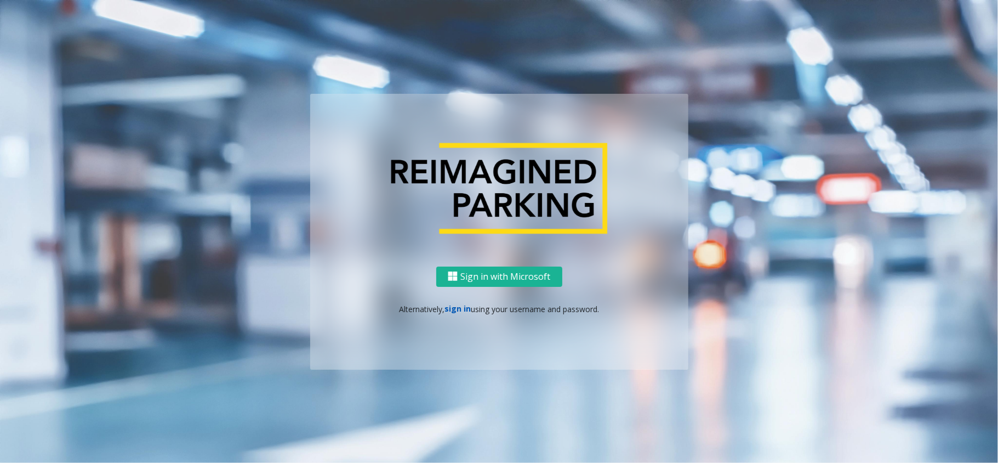
click at [465, 309] on link "sign in" at bounding box center [458, 308] width 26 height 10
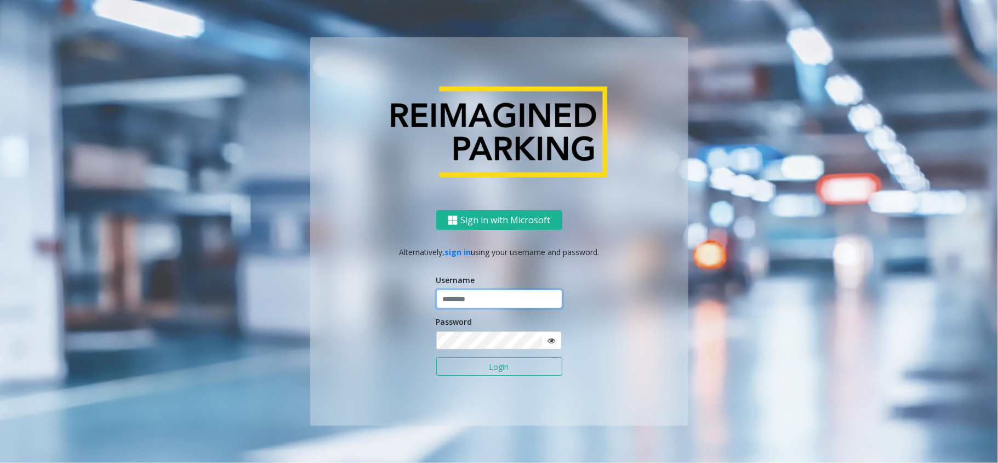
click at [492, 299] on input "text" at bounding box center [499, 298] width 126 height 19
type input "*****"
click at [436, 357] on button "Login" at bounding box center [499, 366] width 126 height 19
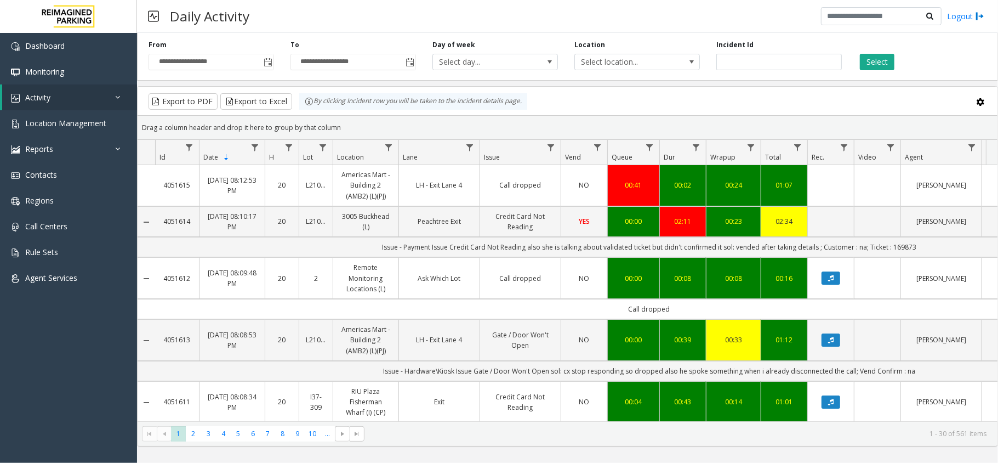
click at [900, 89] on kendo-grid-toolbar "Export to PDF Export to Excel By clicking Incident row you will be taken to the…" at bounding box center [568, 101] width 860 height 29
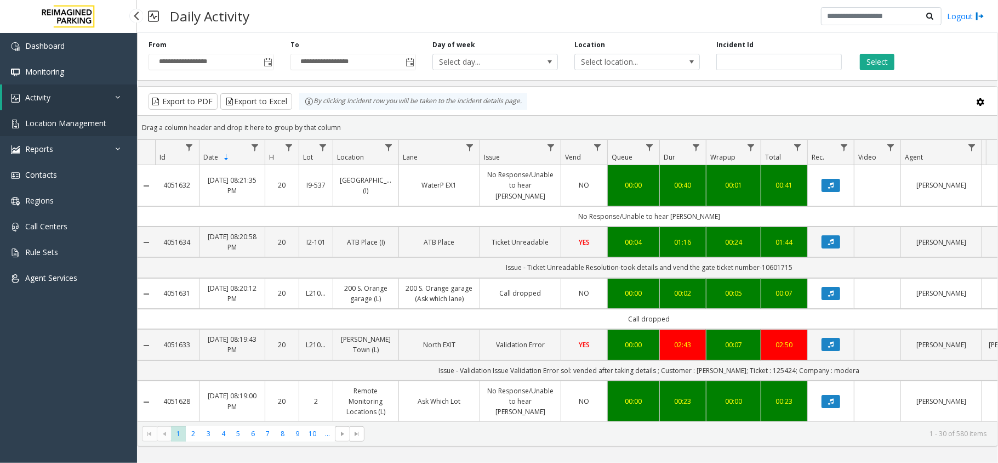
click at [44, 125] on span "Location Management" at bounding box center [65, 123] width 81 height 10
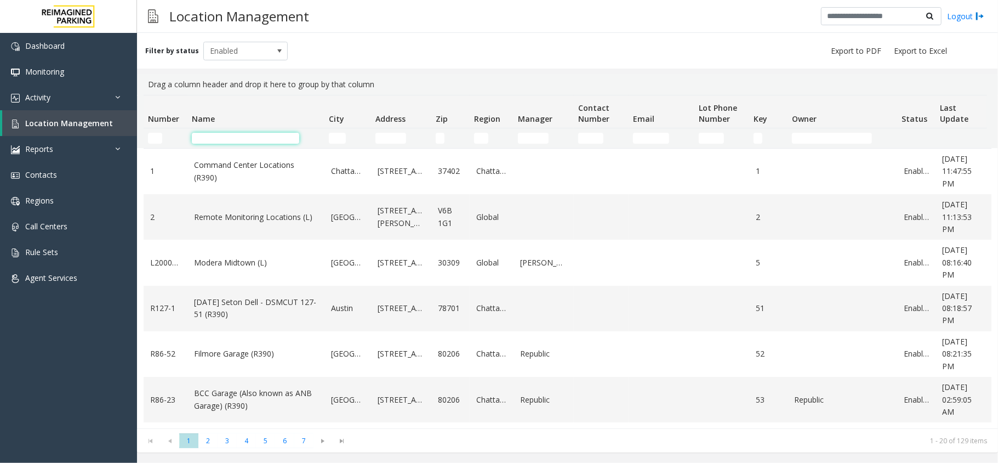
click at [214, 134] on input "Name Filter" at bounding box center [245, 138] width 107 height 11
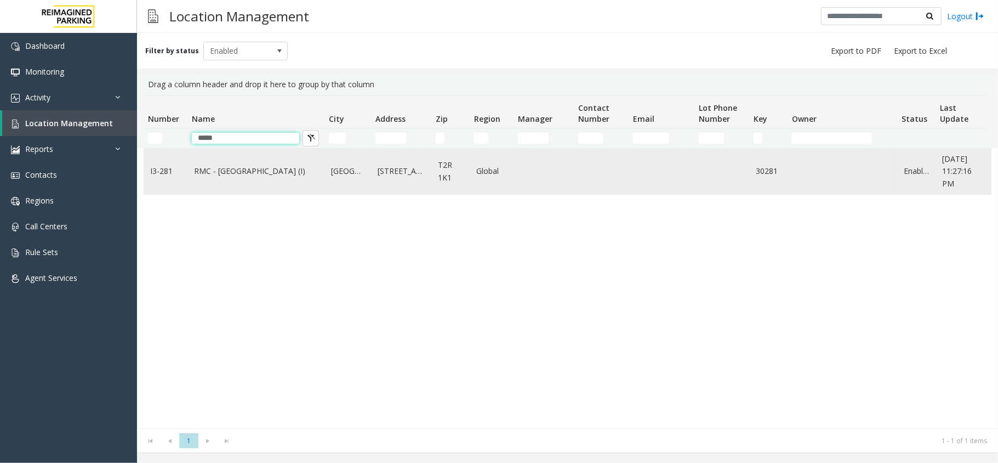
type input "*****"
click at [209, 174] on link "RMC - [GEOGRAPHIC_DATA] (I)" at bounding box center [256, 171] width 124 height 12
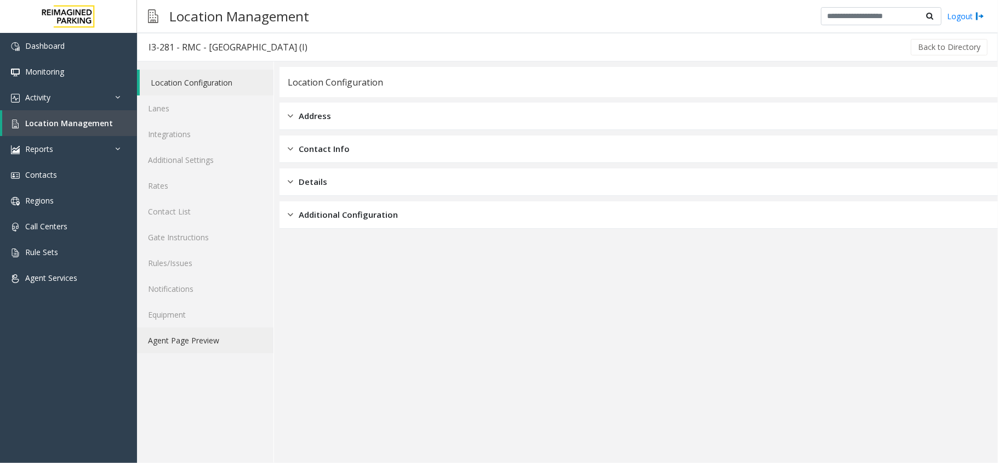
click at [180, 343] on link "Agent Page Preview" at bounding box center [205, 340] width 137 height 26
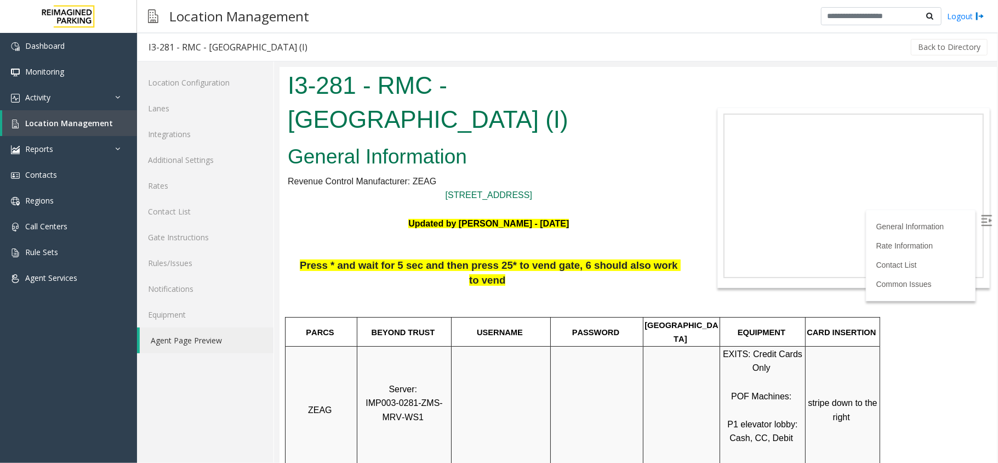
scroll to position [219, 0]
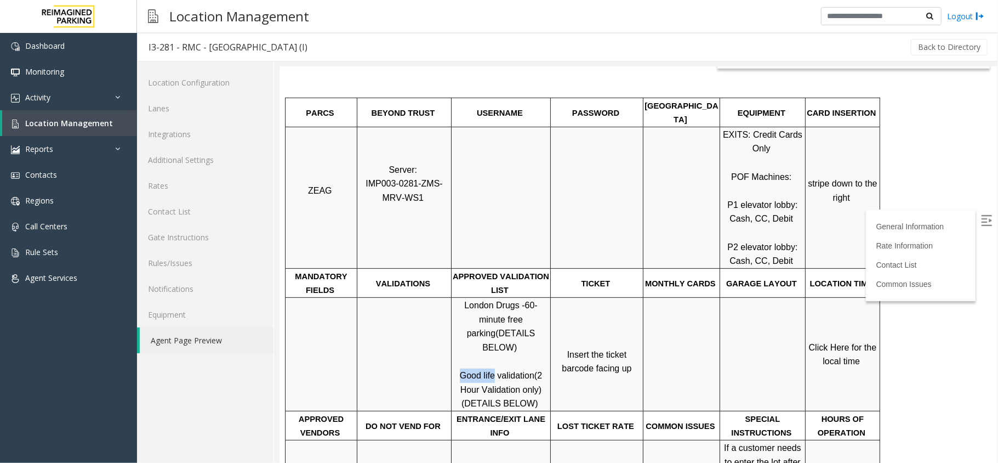
drag, startPoint x: 462, startPoint y: 332, endPoint x: 494, endPoint y: 332, distance: 31.8
click at [494, 370] on span "Good life validation" at bounding box center [496, 374] width 75 height 9
copy span "Good life"
click at [981, 223] on label at bounding box center [987, 221] width 16 height 16
click at [849, 342] on link "Click Here for the local time" at bounding box center [844, 354] width 70 height 24
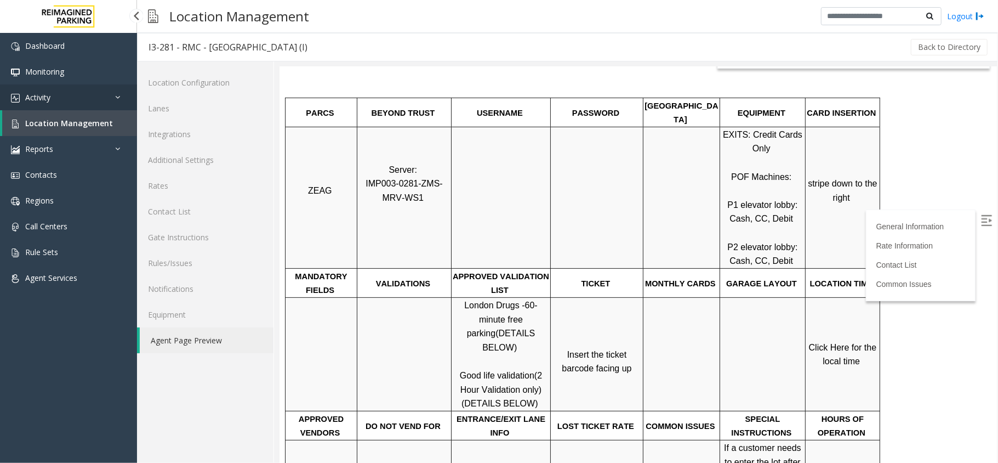
click at [69, 93] on link "Activity" at bounding box center [68, 97] width 137 height 26
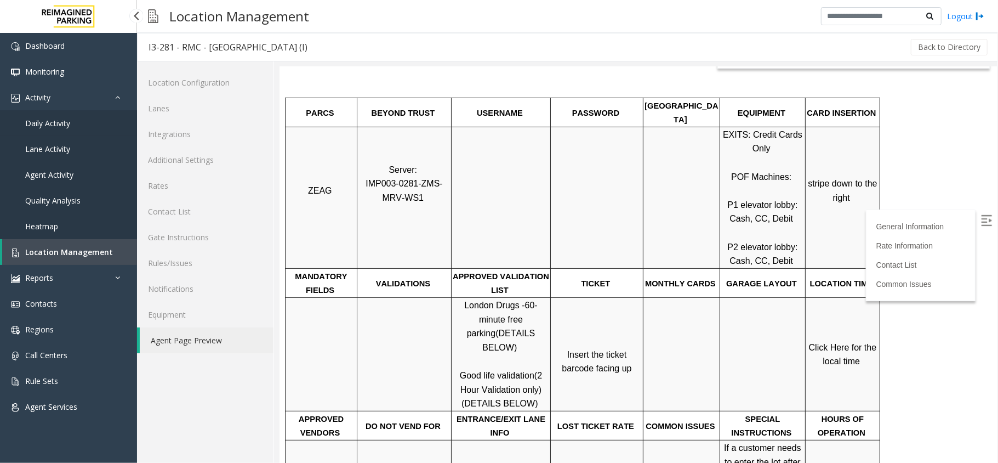
click at [92, 117] on link "Daily Activity" at bounding box center [68, 123] width 137 height 26
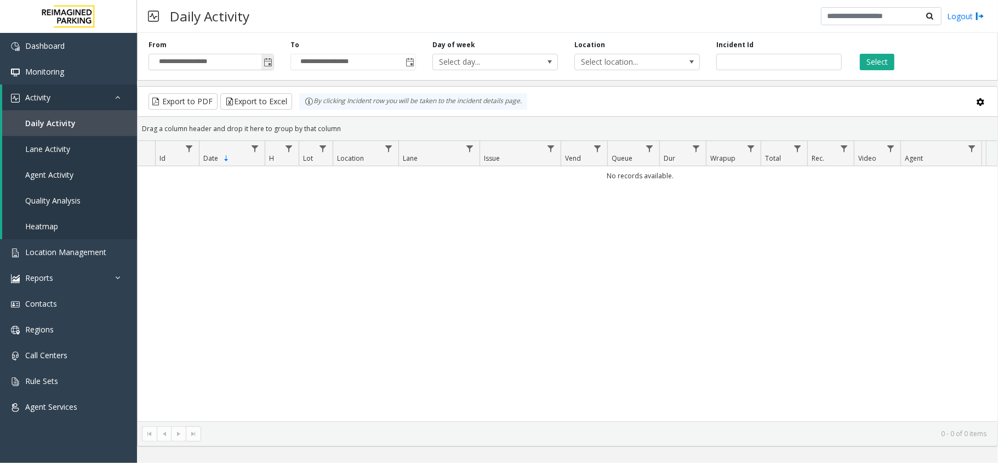
click at [270, 64] on span "Toggle popup" at bounding box center [268, 62] width 9 height 9
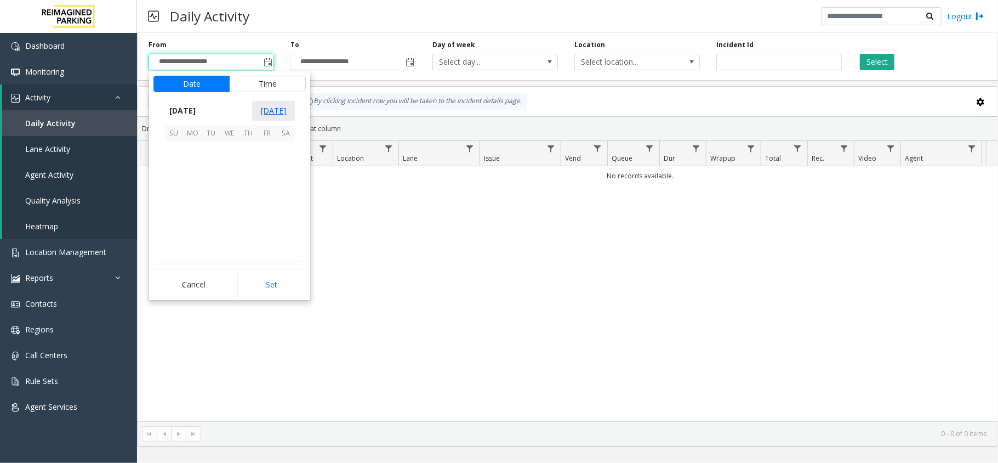
scroll to position [196641, 0]
click at [286, 169] on span "9" at bounding box center [285, 169] width 19 height 19
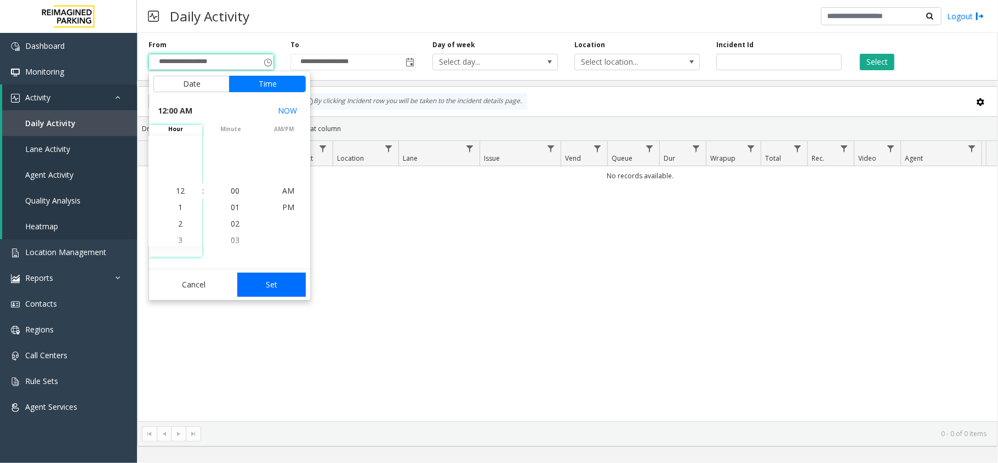
click at [272, 293] on button "Set" at bounding box center [271, 284] width 69 height 24
type input "**********"
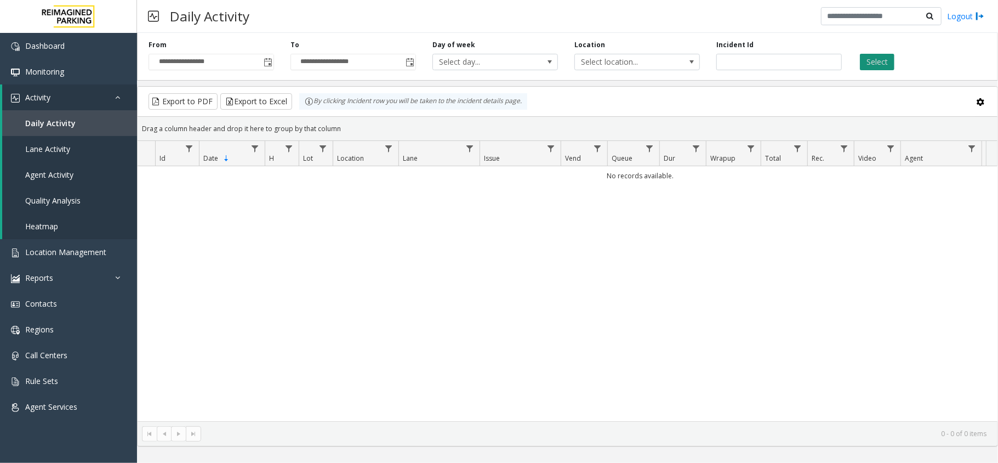
click at [862, 59] on button "Select" at bounding box center [877, 62] width 35 height 16
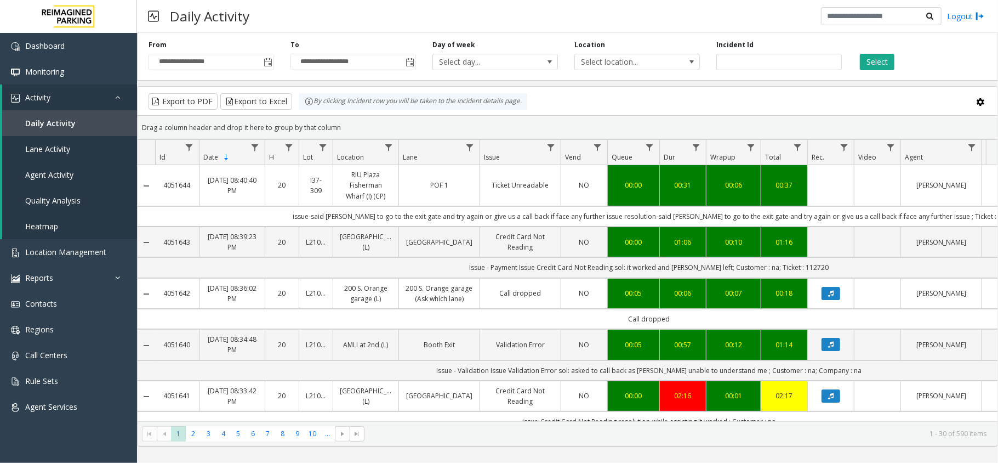
drag, startPoint x: 492, startPoint y: 191, endPoint x: 550, endPoint y: 189, distance: 58.1
click at [550, 189] on td "Ticket Unreadable" at bounding box center [520, 185] width 81 height 41
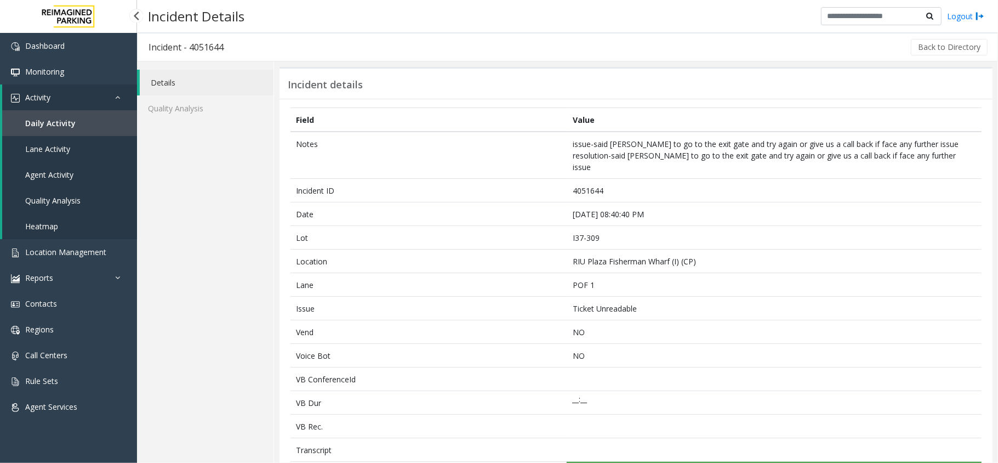
click at [58, 117] on link "Daily Activity" at bounding box center [69, 123] width 135 height 26
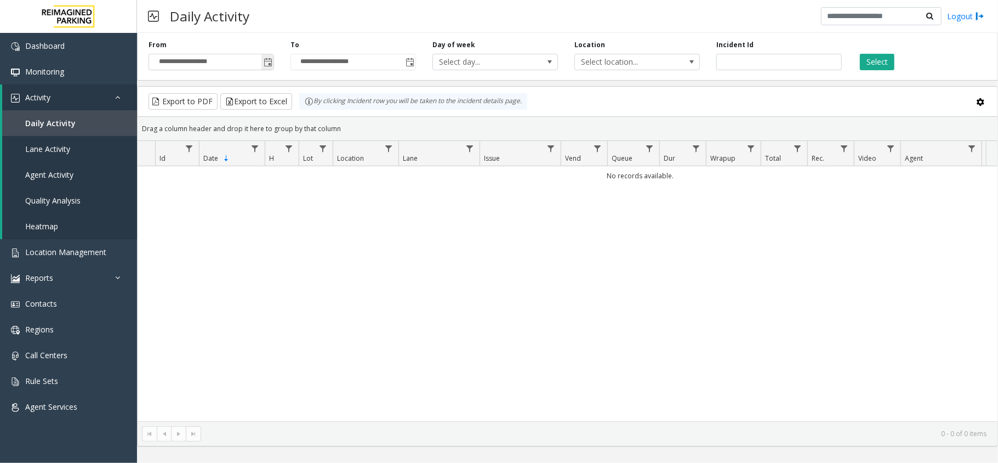
click at [264, 66] on span "Toggle popup" at bounding box center [268, 62] width 9 height 9
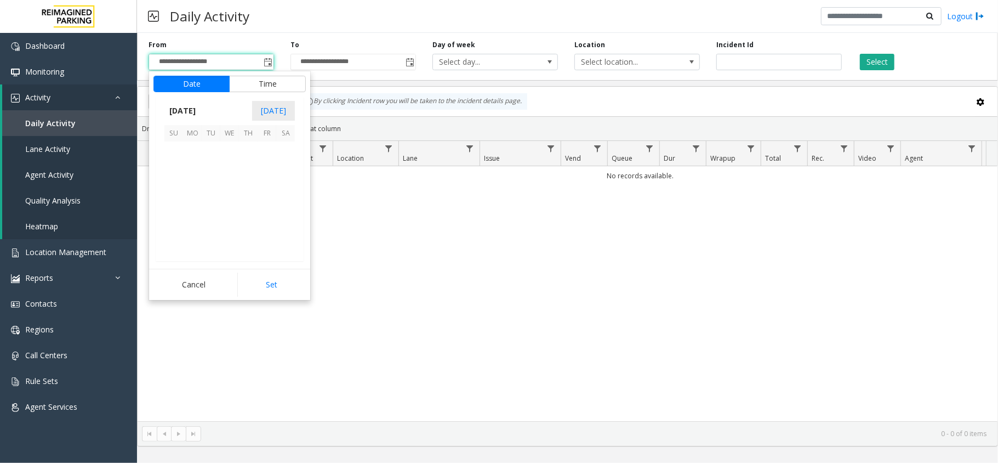
scroll to position [196641, 0]
click at [293, 169] on span "9" at bounding box center [285, 169] width 19 height 19
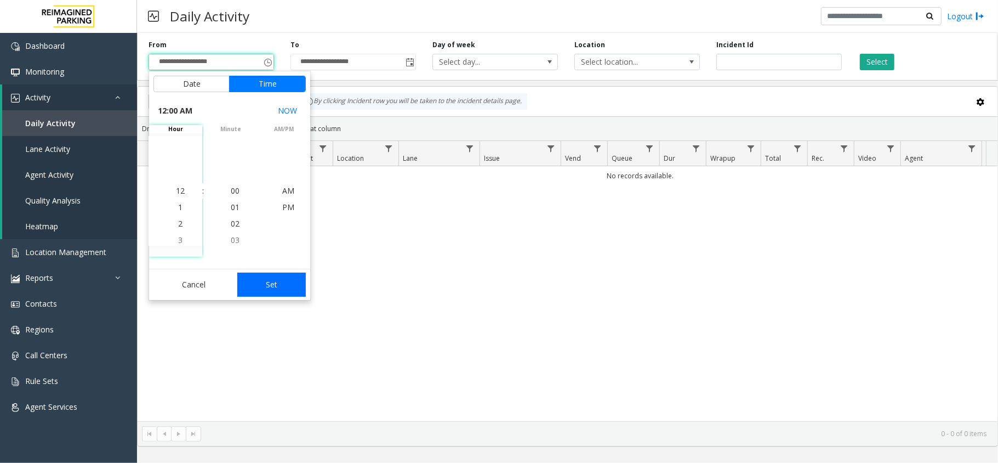
click at [289, 286] on button "Set" at bounding box center [271, 284] width 69 height 24
type input "**********"
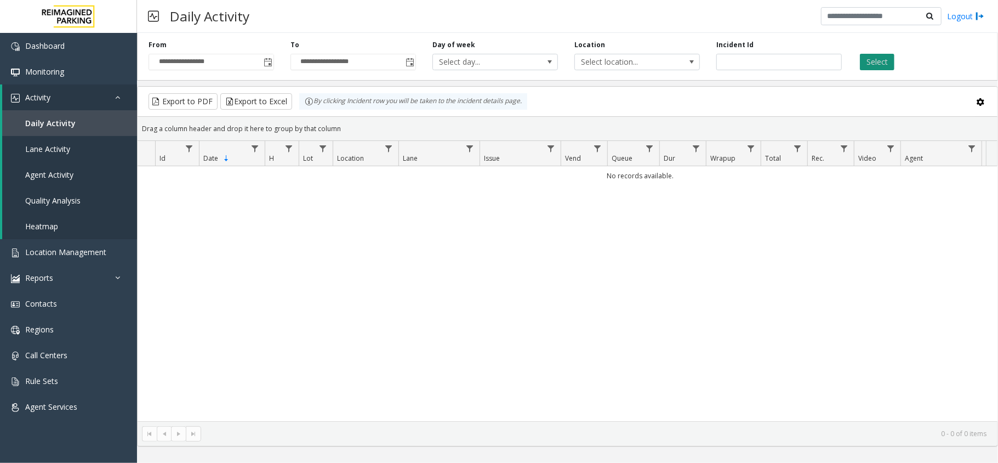
click at [866, 60] on button "Select" at bounding box center [877, 62] width 35 height 16
